Goal: Task Accomplishment & Management: Complete application form

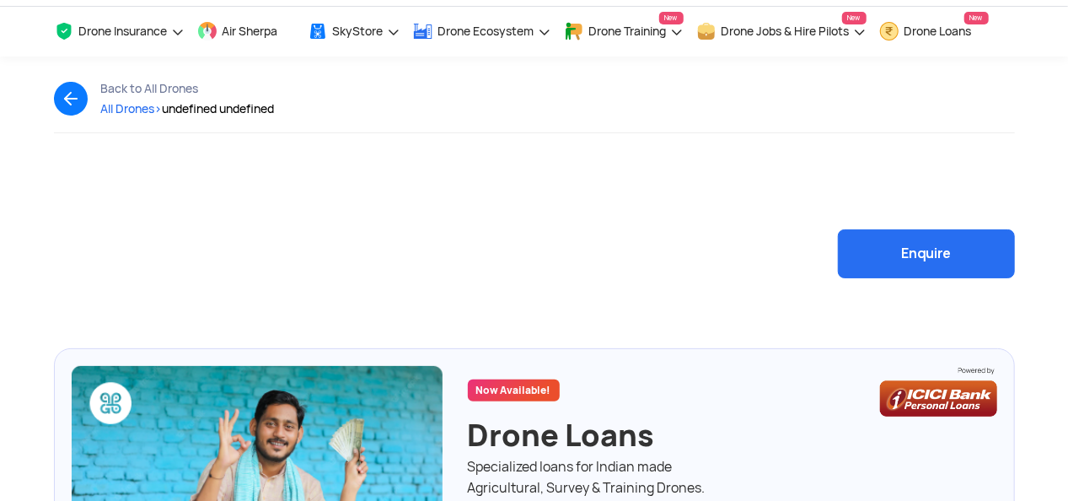
scroll to position [62, 0]
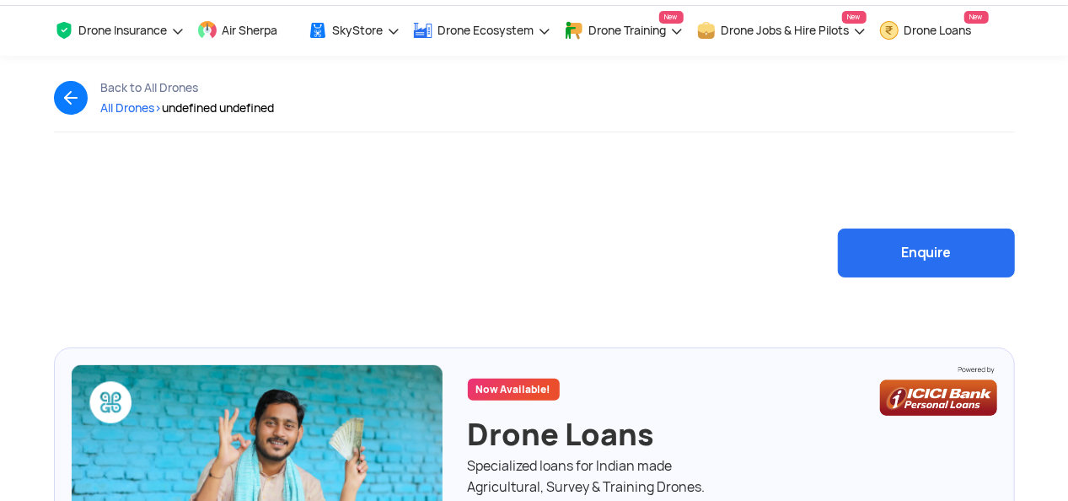
click at [926, 249] on button "Enquire" at bounding box center [926, 252] width 177 height 49
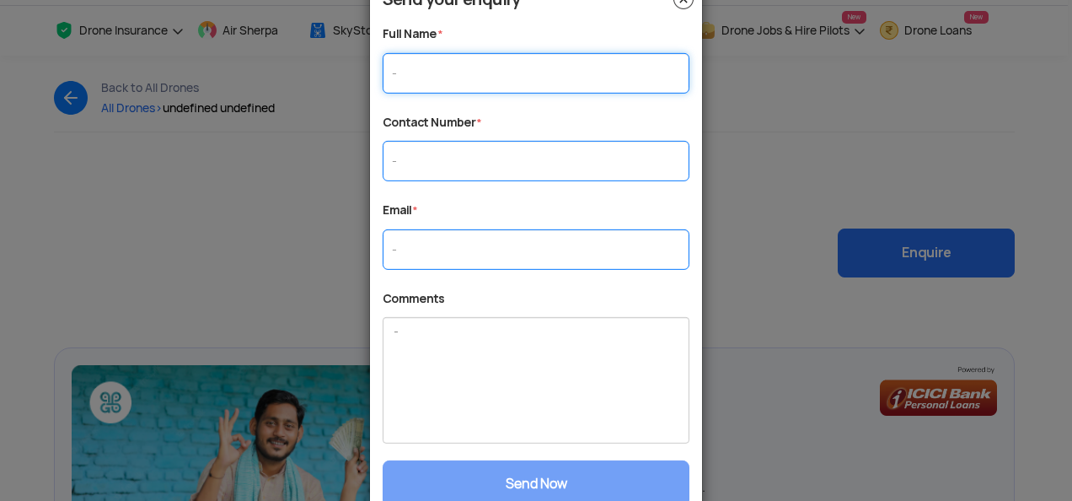
click at [610, 84] on input "text" at bounding box center [536, 72] width 307 height 40
type input "[PERSON_NAME]"
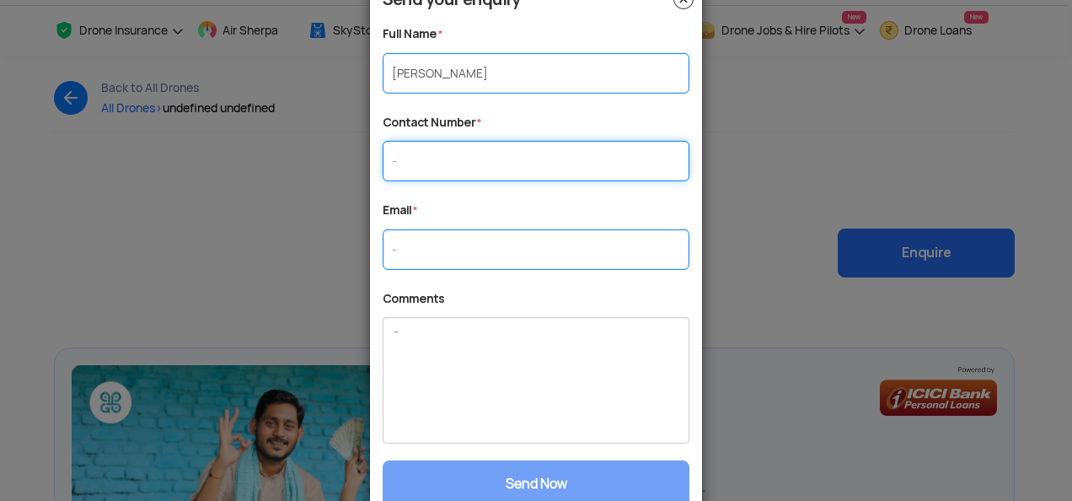
type input "09146875919"
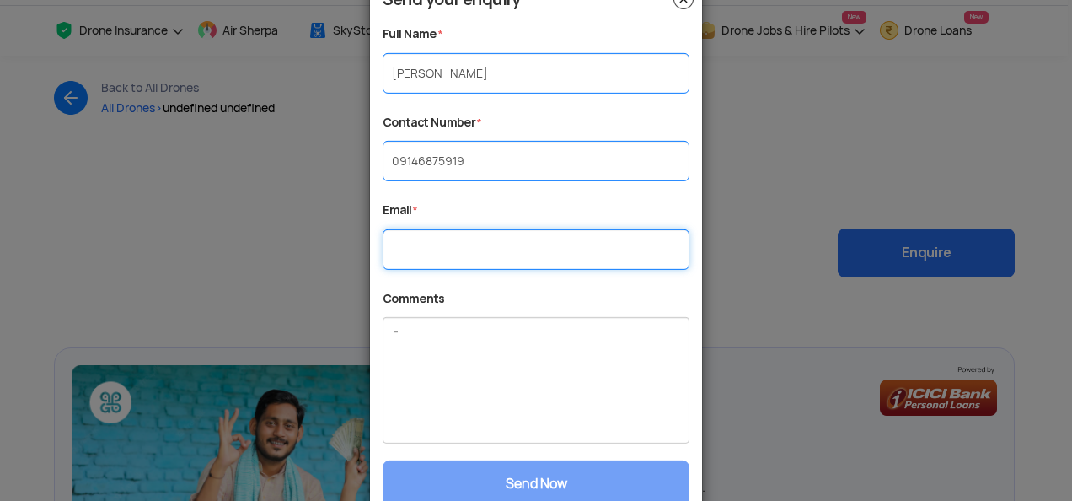
type input "[EMAIL_ADDRESS][DOMAIN_NAME]"
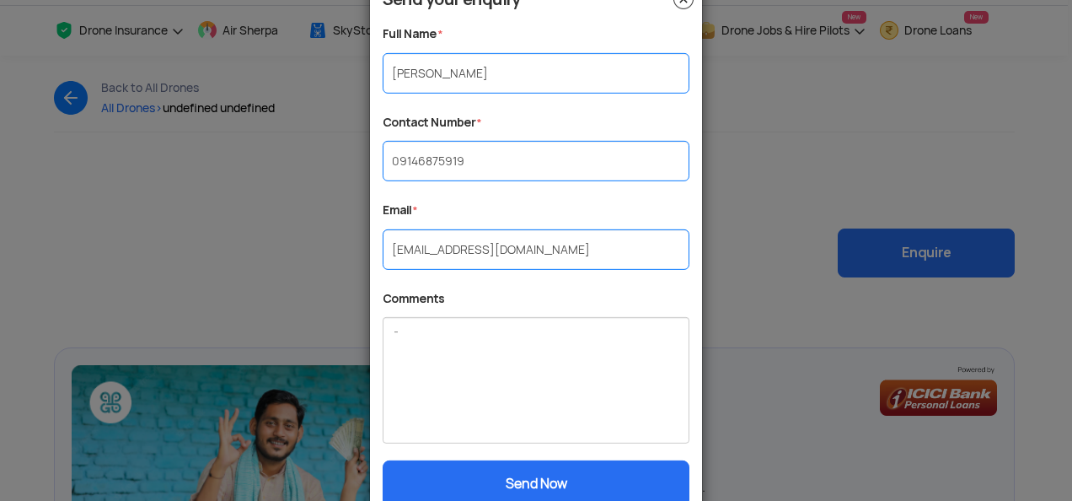
click at [564, 479] on button "Send Now" at bounding box center [536, 483] width 307 height 47
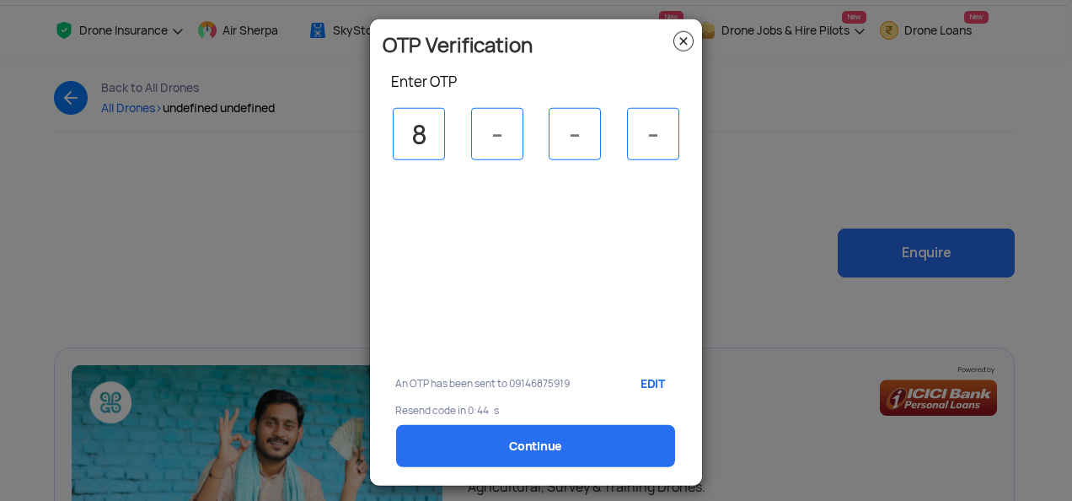
type input "8"
type input "6"
type input "0"
type input "4"
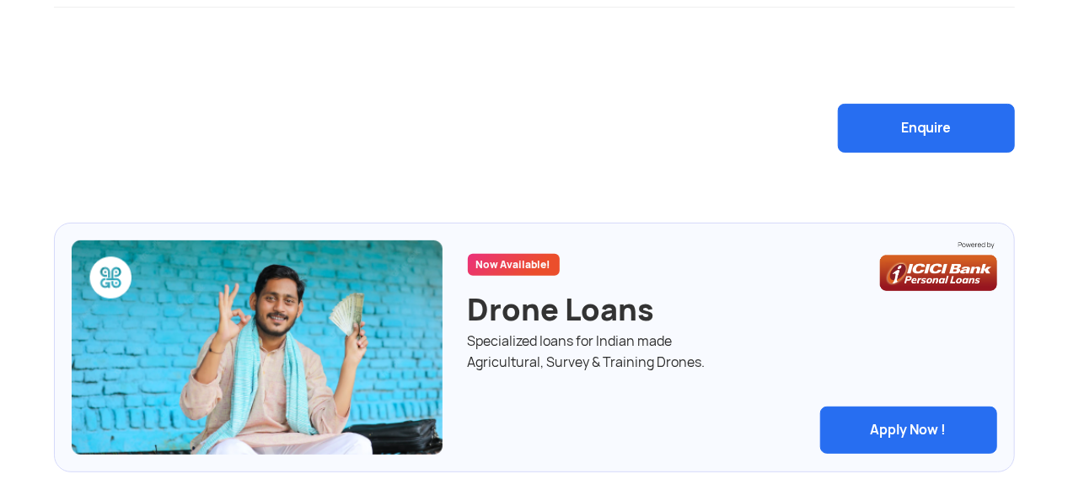
scroll to position [0, 0]
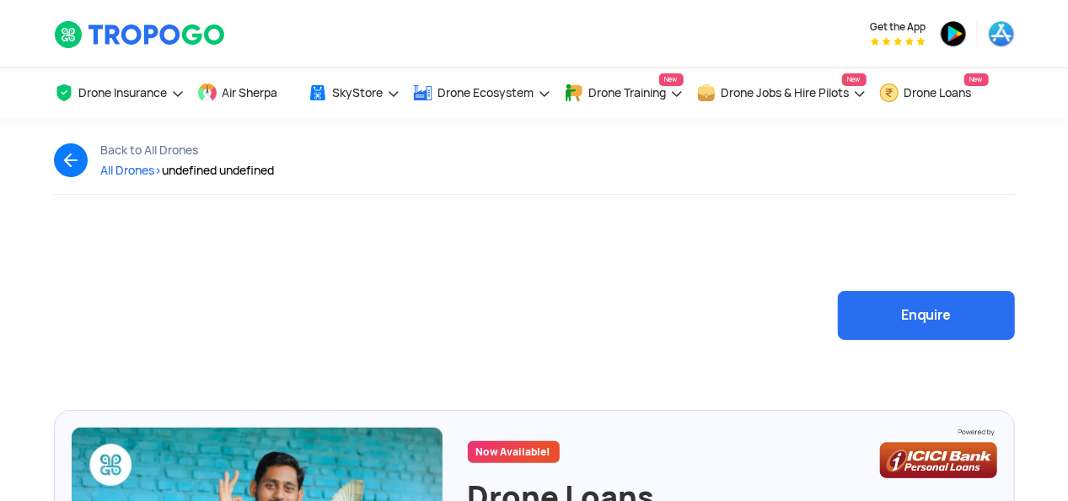
click at [889, 323] on button "Enquire" at bounding box center [926, 315] width 177 height 49
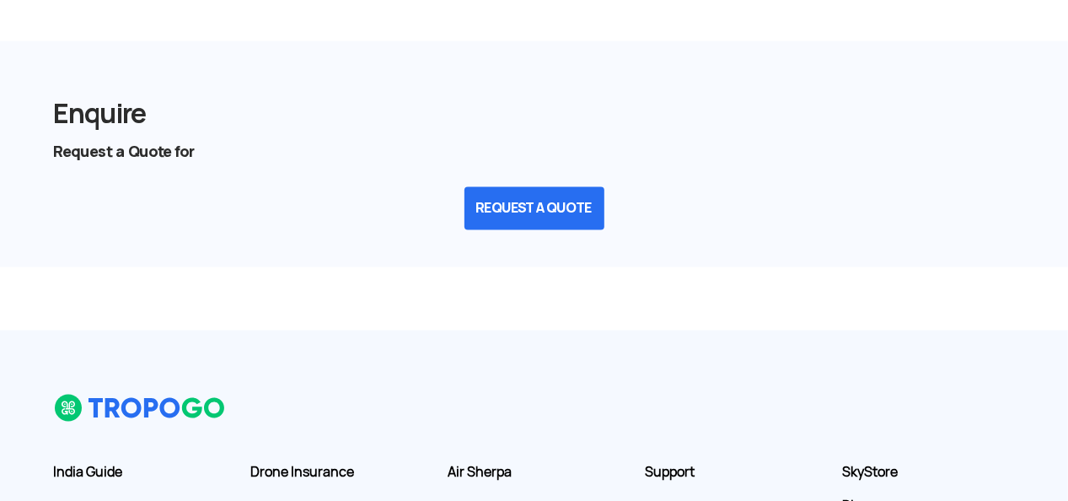
scroll to position [1281, 0]
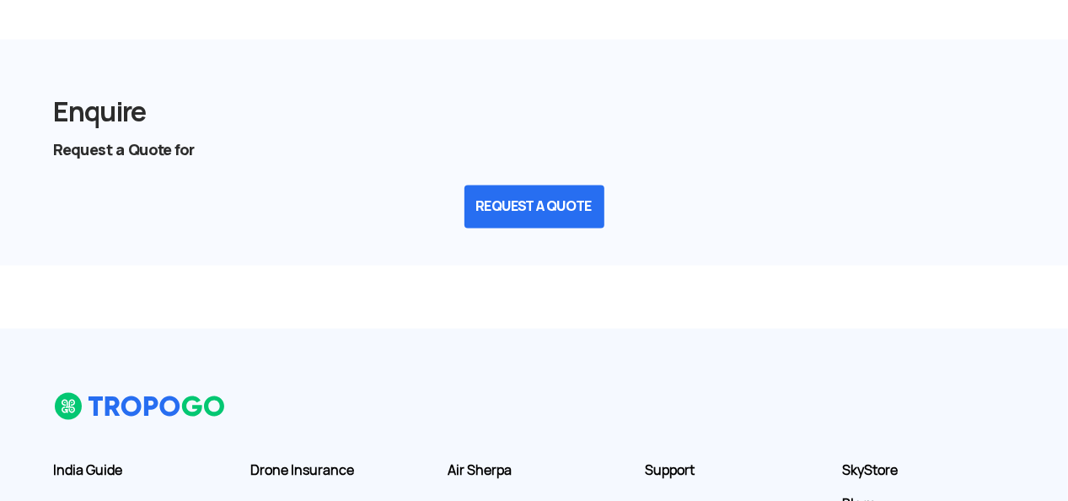
click at [549, 214] on button "REQUEST A QUOTE" at bounding box center [534, 206] width 140 height 43
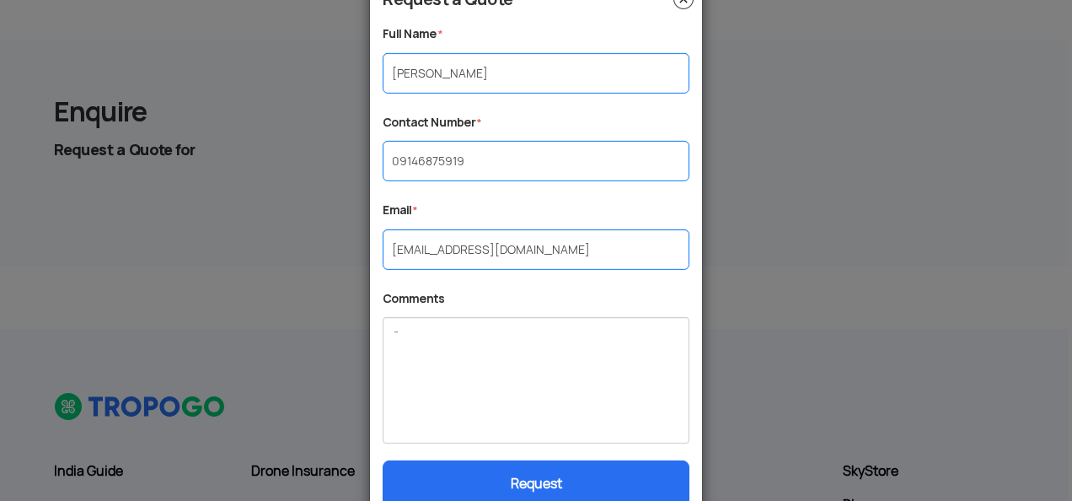
click at [495, 467] on button "Request" at bounding box center [536, 483] width 307 height 47
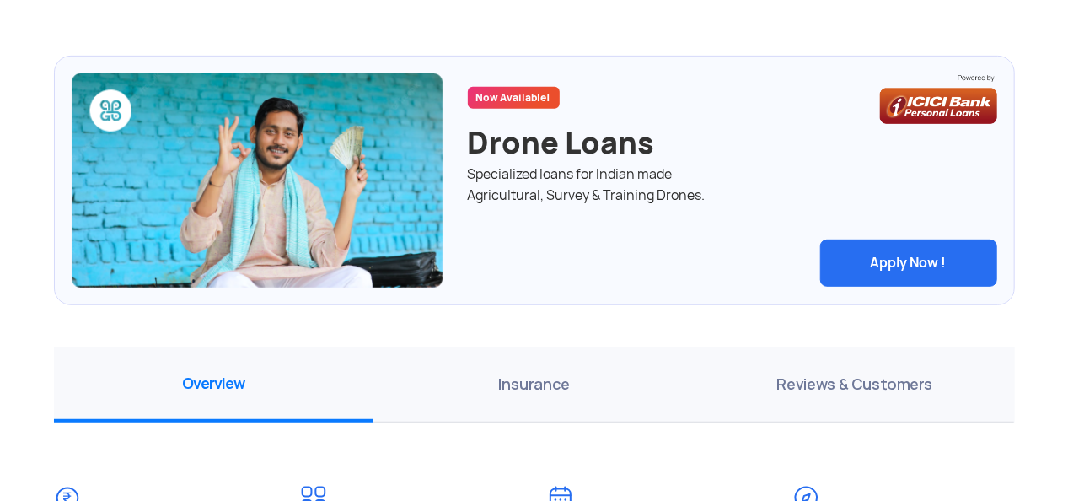
scroll to position [285, 0]
